Goal: Find specific page/section: Find specific page/section

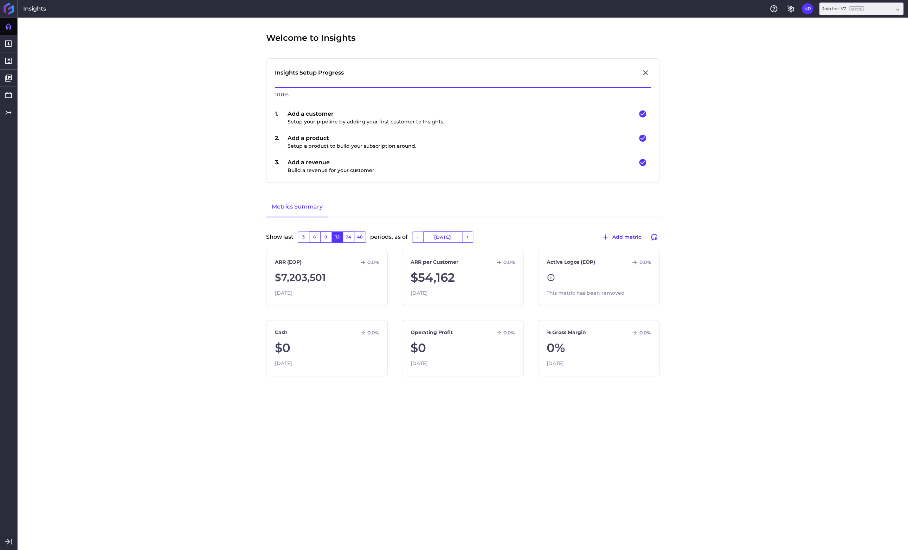
type input "[DATE]"
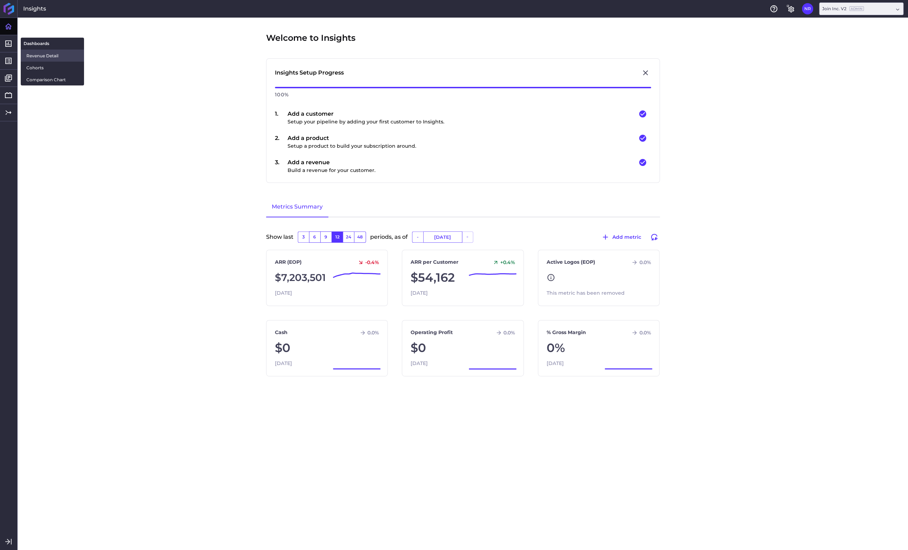
click at [34, 56] on span "Revenue Detail" at bounding box center [52, 55] width 52 height 7
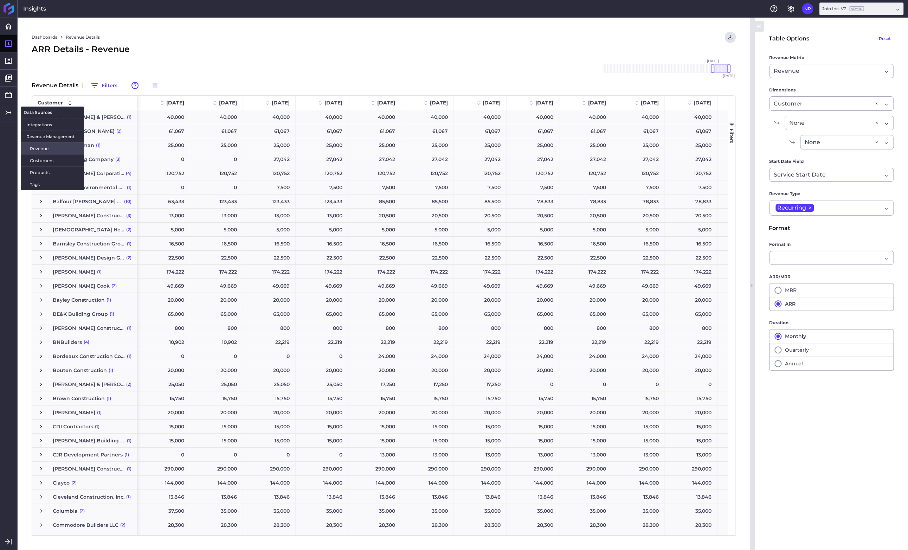
click at [38, 149] on span "Revenue" at bounding box center [54, 148] width 48 height 7
